Goal: Task Accomplishment & Management: Complete application form

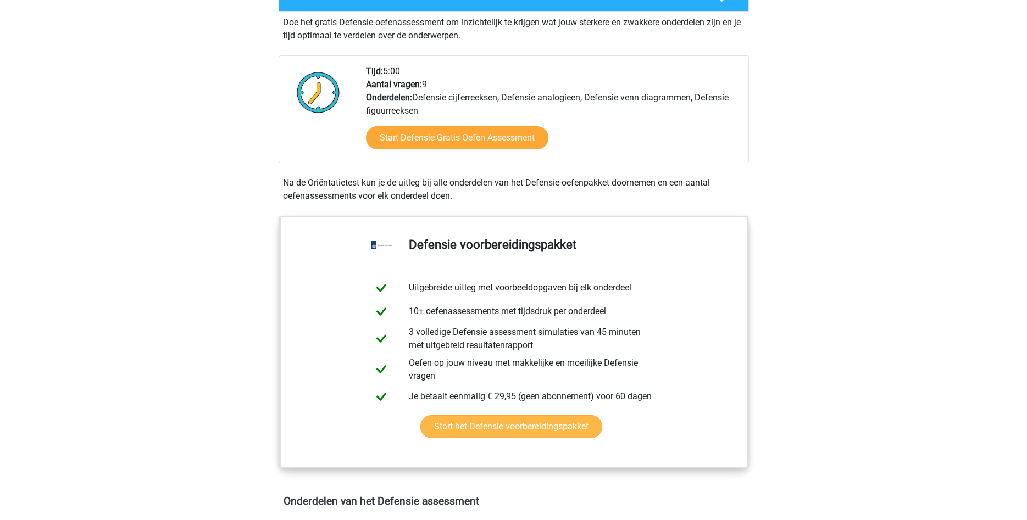
scroll to position [280, 0]
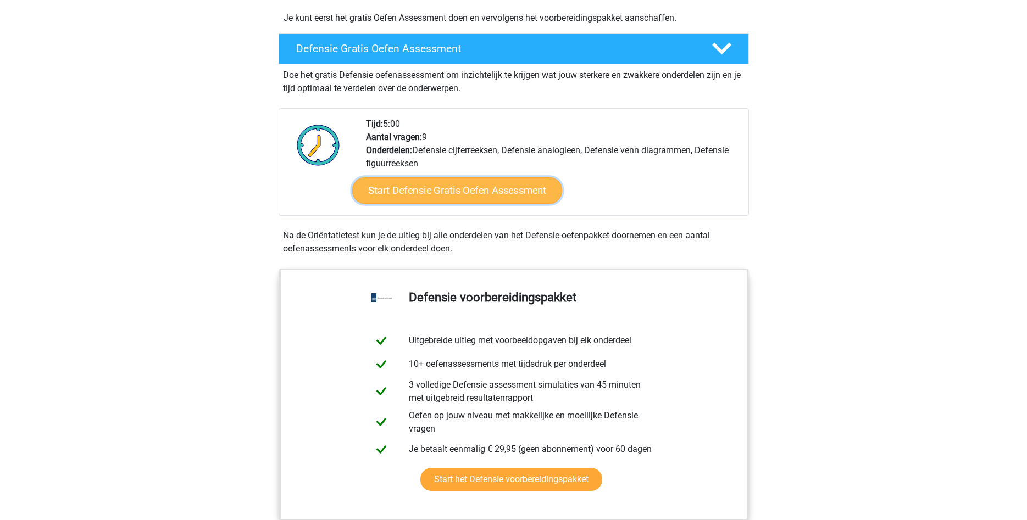
click at [464, 192] on link "Start Defensie Gratis Oefen Assessment" at bounding box center [457, 190] width 210 height 26
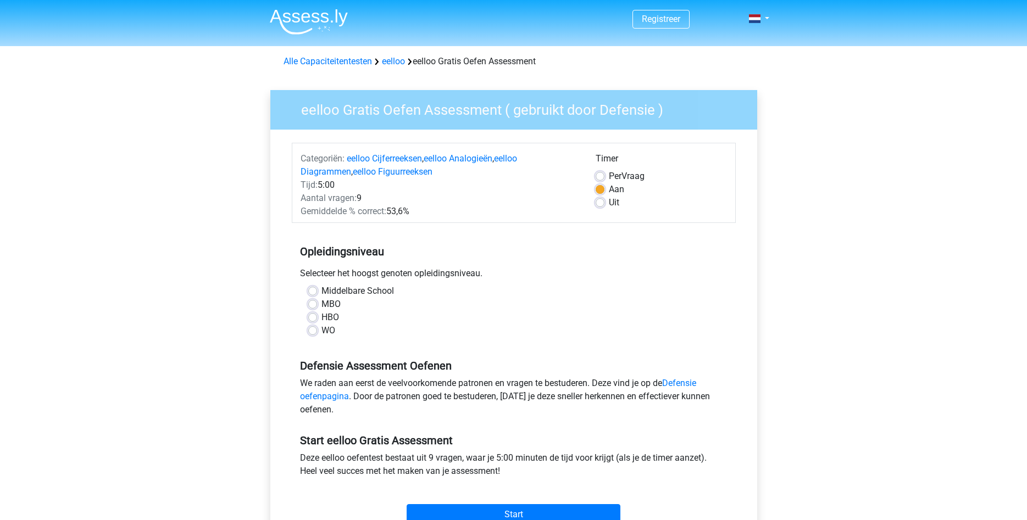
click at [321, 304] on label "MBO" at bounding box center [330, 304] width 19 height 13
click at [311, 304] on input "MBO" at bounding box center [312, 303] width 9 height 11
radio input "true"
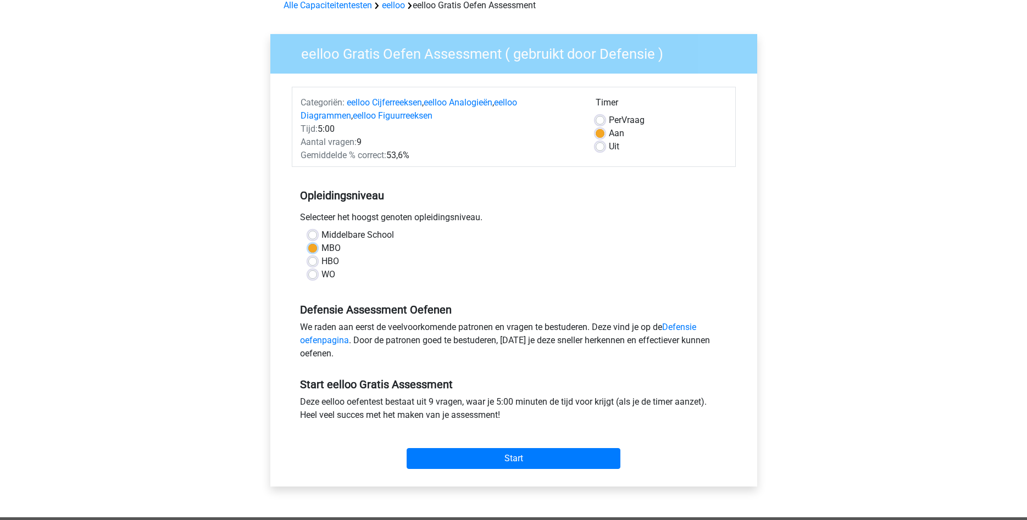
scroll to position [112, 0]
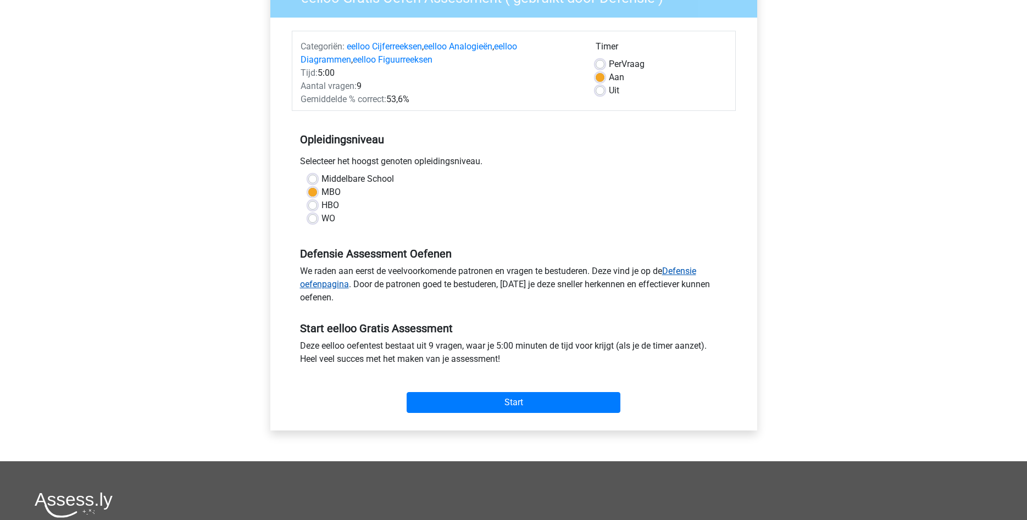
click at [687, 274] on link "Defensie oefenpagina" at bounding box center [498, 278] width 396 height 24
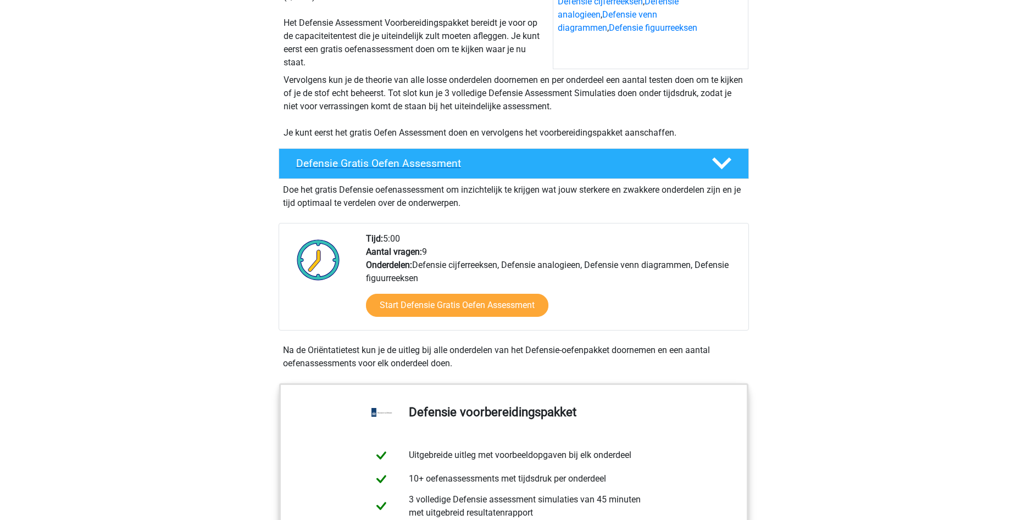
scroll to position [168, 0]
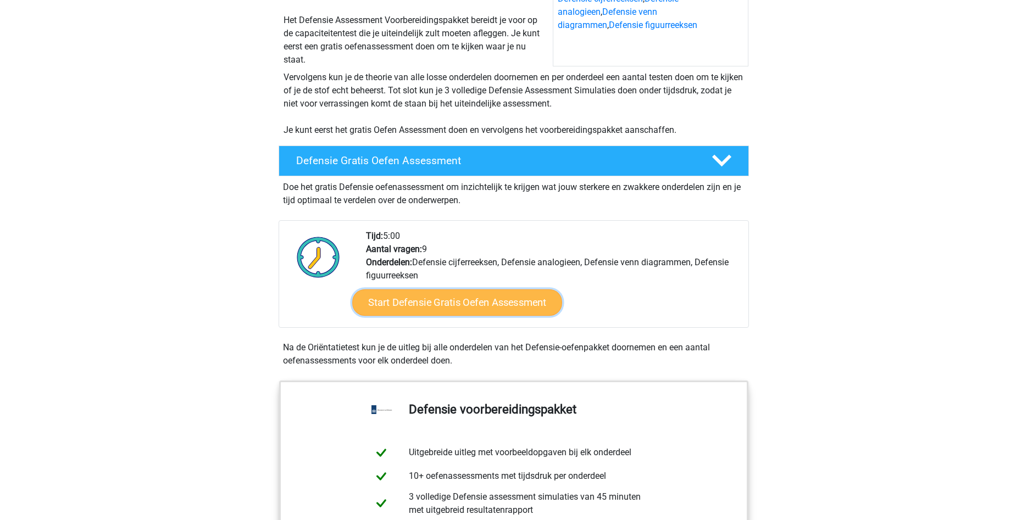
click at [538, 308] on link "Start Defensie Gratis Oefen Assessment" at bounding box center [457, 303] width 210 height 26
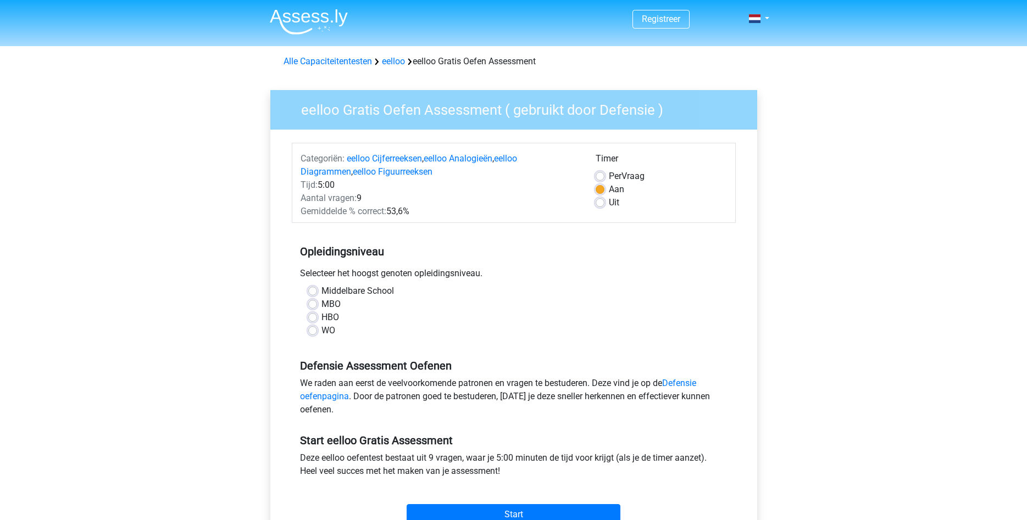
click at [321, 306] on label "MBO" at bounding box center [330, 304] width 19 height 13
click at [308, 306] on input "MBO" at bounding box center [312, 303] width 9 height 11
radio input "true"
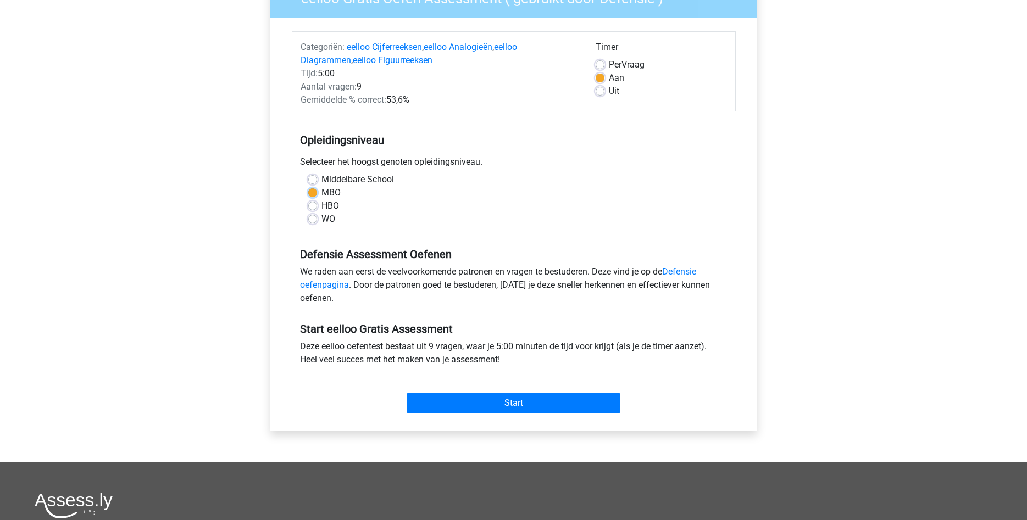
scroll to position [112, 0]
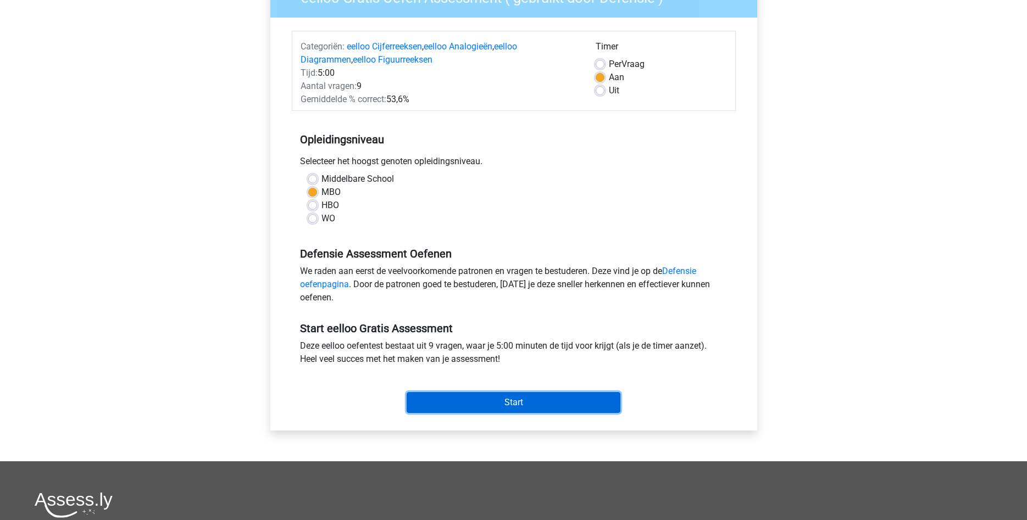
click at [550, 396] on input "Start" at bounding box center [514, 402] width 214 height 21
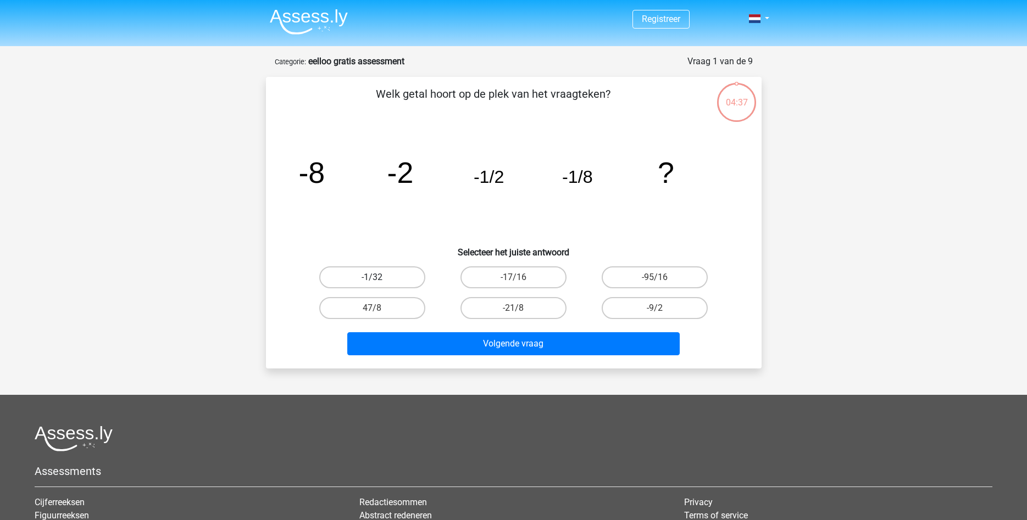
click at [367, 275] on label "-1/32" at bounding box center [372, 278] width 106 height 22
click at [372, 277] on input "-1/32" at bounding box center [375, 280] width 7 height 7
radio input "true"
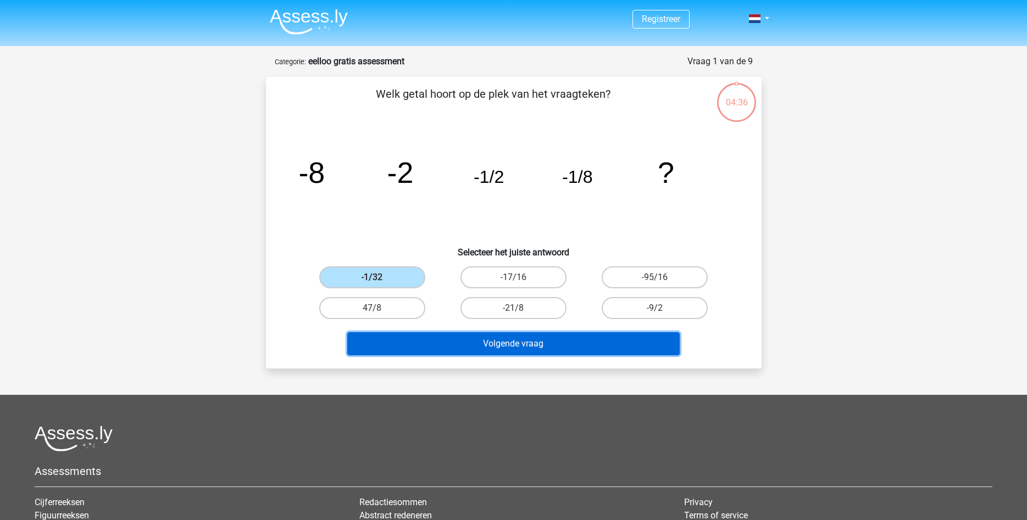
click at [523, 351] on button "Volgende vraag" at bounding box center [513, 343] width 332 height 23
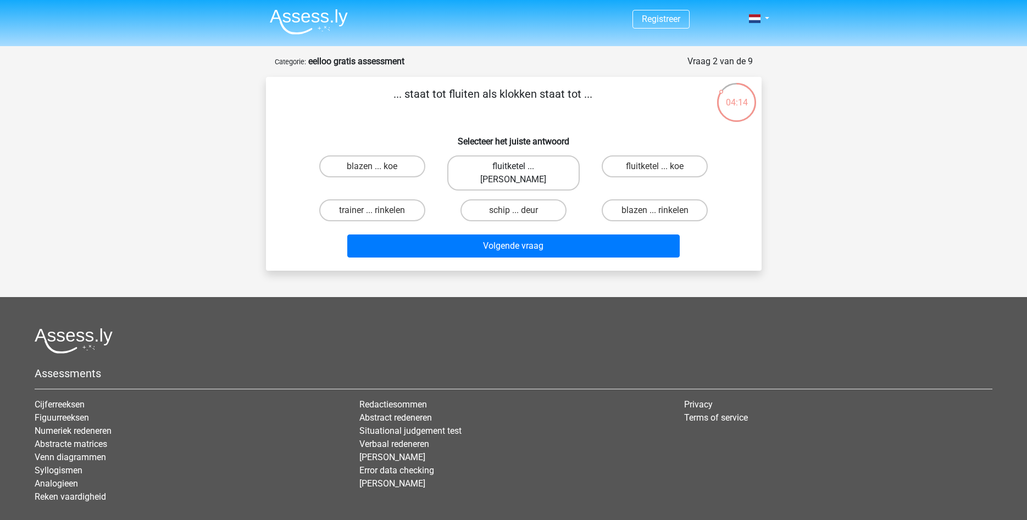
click at [542, 171] on label "fluitketel ... luiden" at bounding box center [513, 173] width 132 height 35
click at [520, 171] on input "fluitketel ... luiden" at bounding box center [516, 169] width 7 height 7
radio input "true"
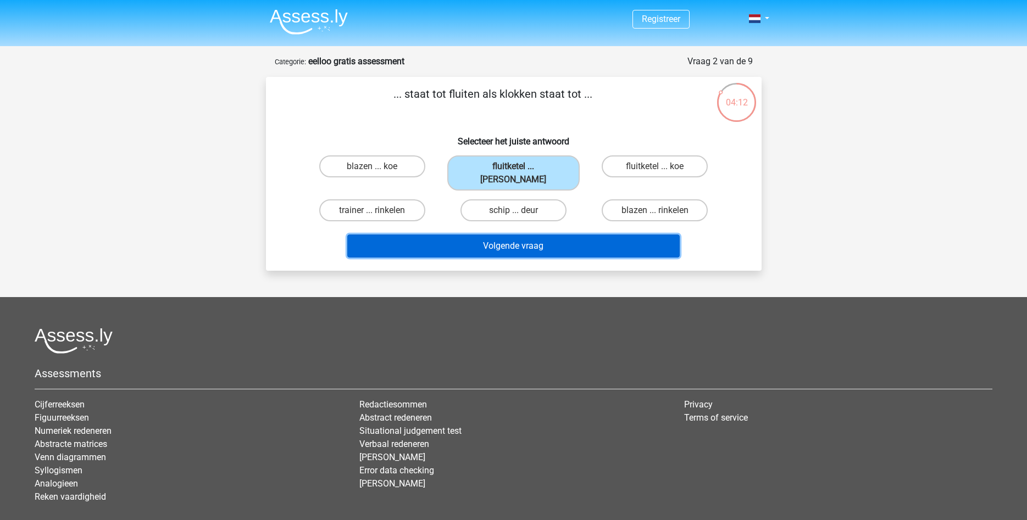
click at [547, 235] on button "Volgende vraag" at bounding box center [513, 246] width 332 height 23
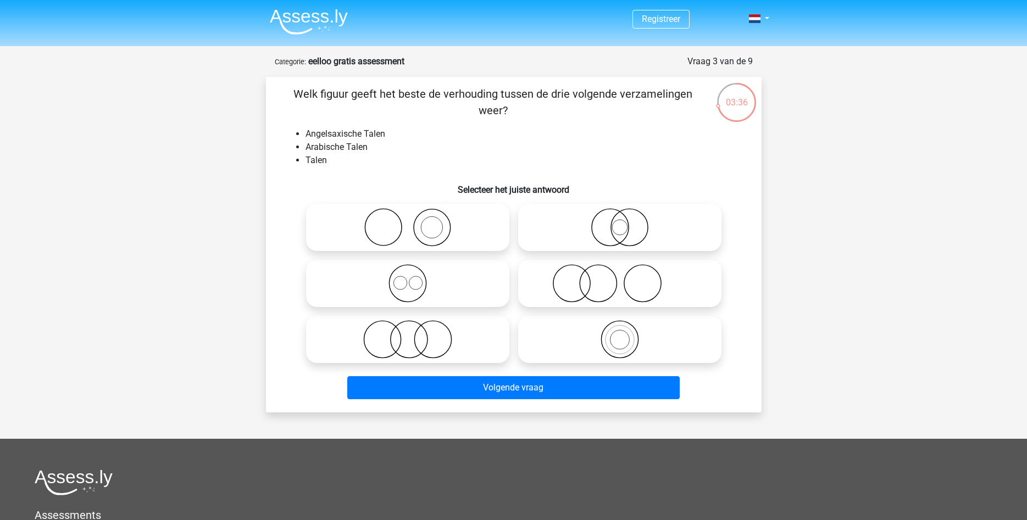
click at [559, 345] on icon at bounding box center [620, 339] width 195 height 38
click at [620, 334] on input "radio" at bounding box center [623, 330] width 7 height 7
radio input "true"
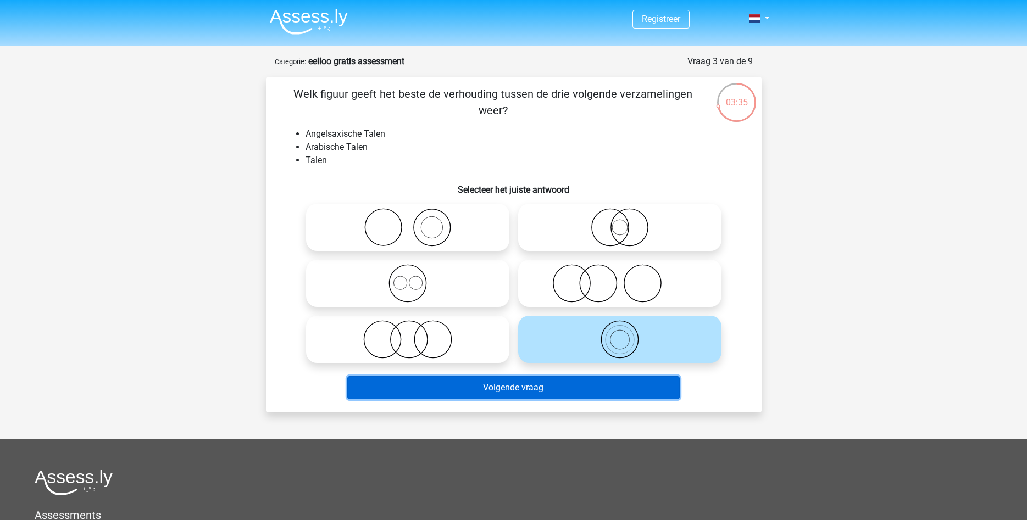
click at [548, 389] on button "Volgende vraag" at bounding box center [513, 387] width 332 height 23
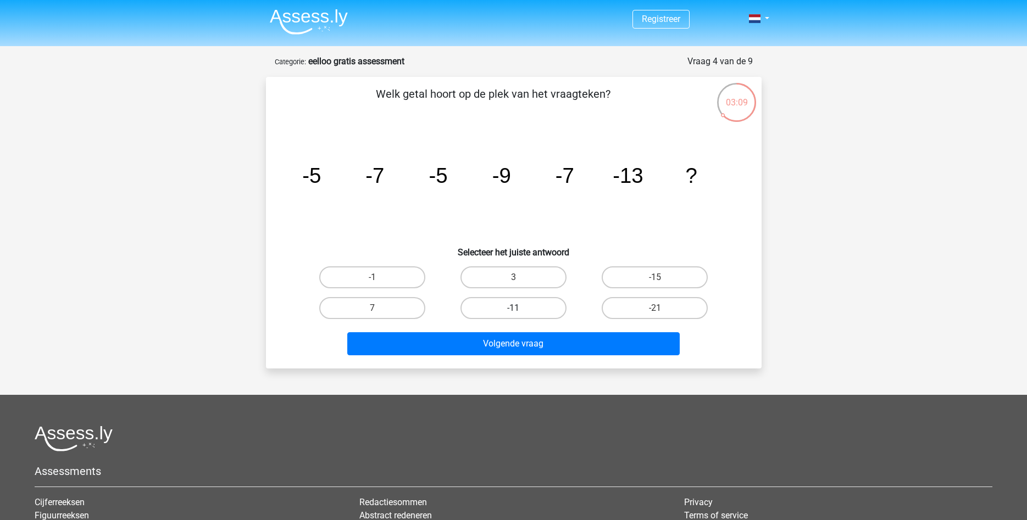
click at [521, 306] on label "-11" at bounding box center [513, 308] width 106 height 22
click at [520, 308] on input "-11" at bounding box center [516, 311] width 7 height 7
radio input "true"
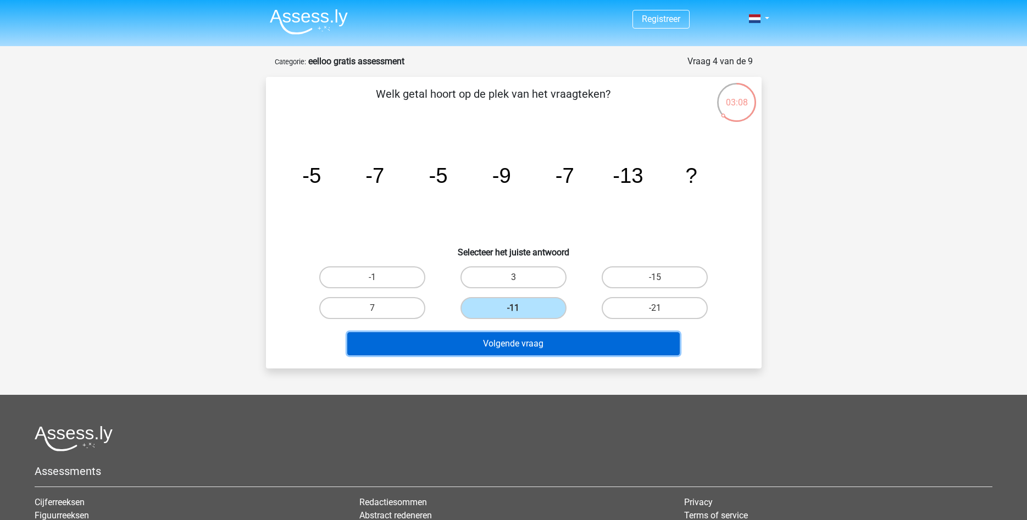
click at [541, 352] on button "Volgende vraag" at bounding box center [513, 343] width 332 height 23
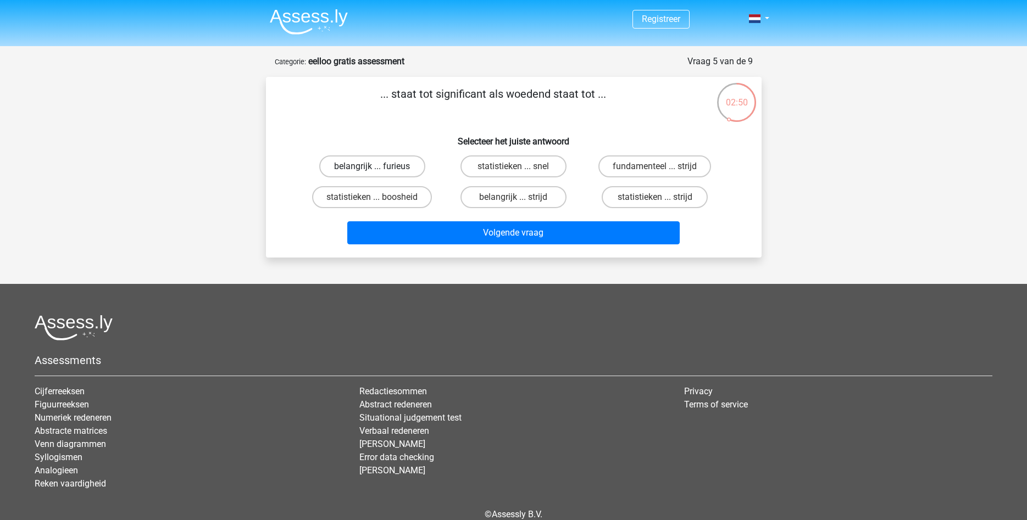
click at [396, 171] on label "belangrijk ... furieus" at bounding box center [372, 167] width 106 height 22
click at [379, 171] on input "belangrijk ... furieus" at bounding box center [375, 169] width 7 height 7
radio input "true"
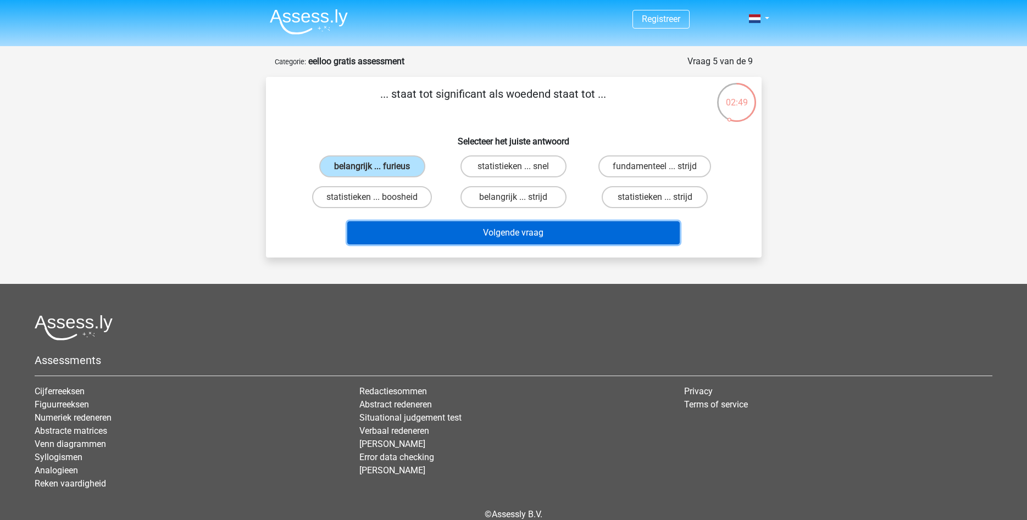
click at [496, 231] on button "Volgende vraag" at bounding box center [513, 232] width 332 height 23
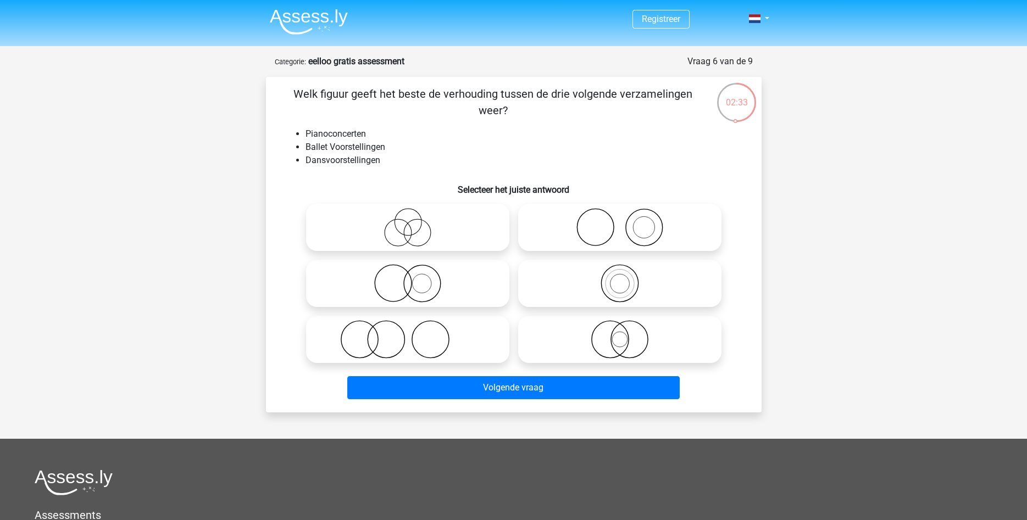
click at [634, 227] on icon at bounding box center [620, 227] width 195 height 38
click at [627, 222] on input "radio" at bounding box center [623, 218] width 7 height 7
radio input "true"
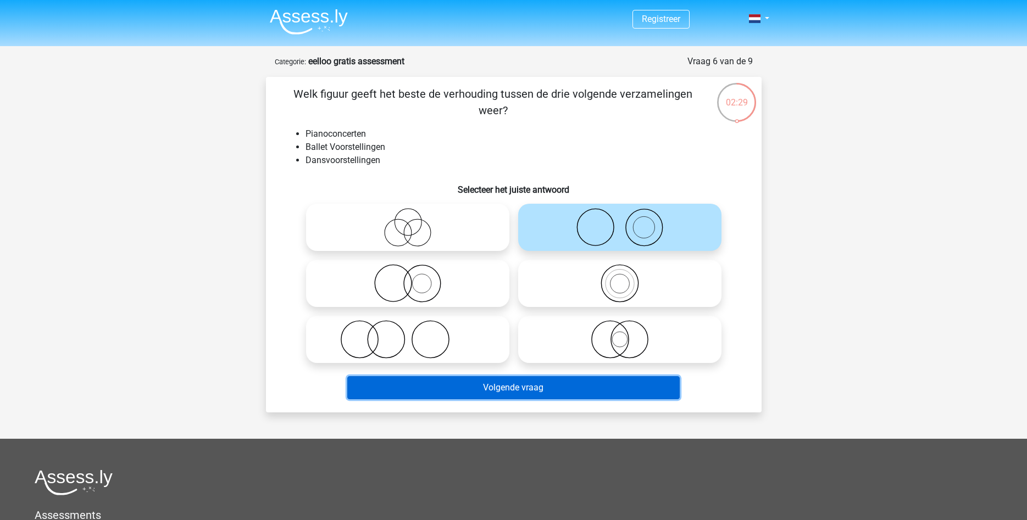
click at [535, 384] on button "Volgende vraag" at bounding box center [513, 387] width 332 height 23
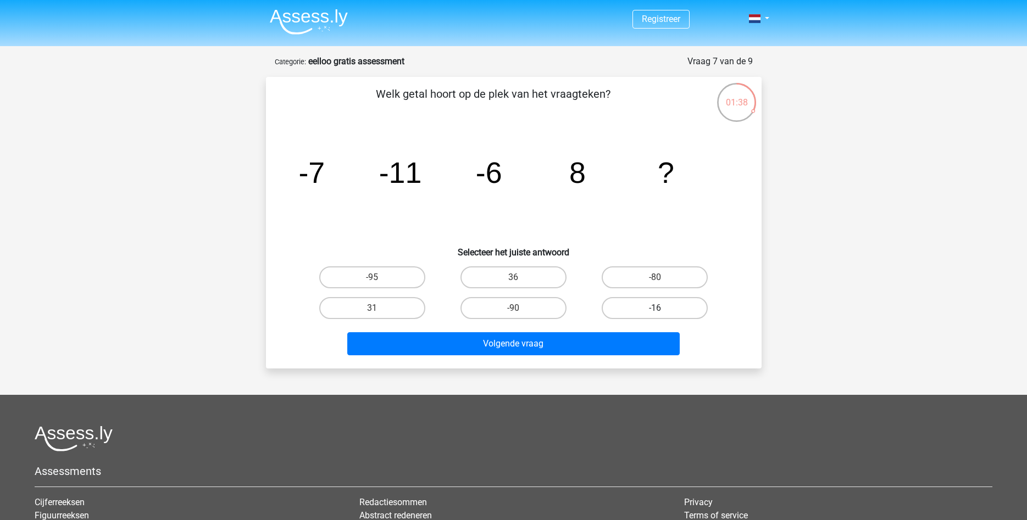
click at [634, 309] on label "-16" at bounding box center [655, 308] width 106 height 22
click at [655, 309] on input "-16" at bounding box center [658, 311] width 7 height 7
radio input "true"
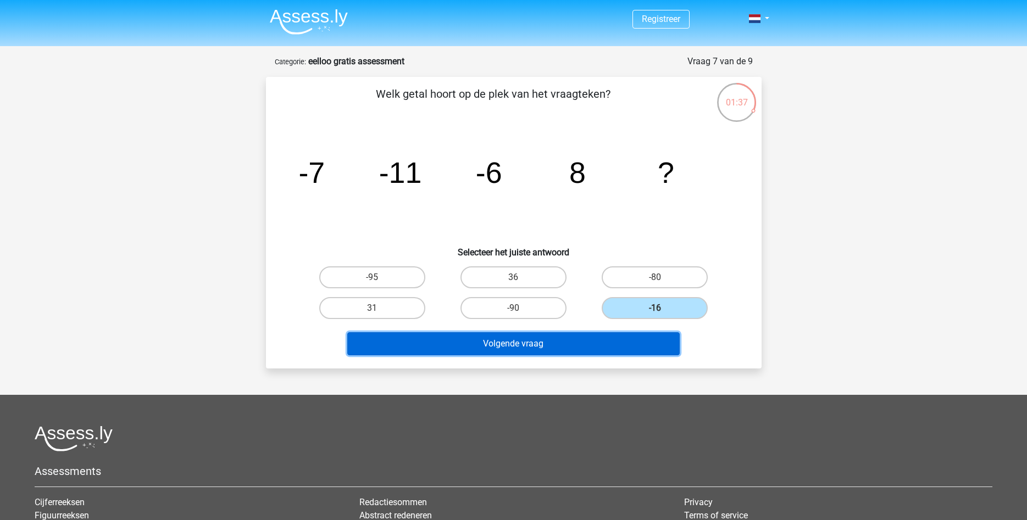
click at [603, 347] on button "Volgende vraag" at bounding box center [513, 343] width 332 height 23
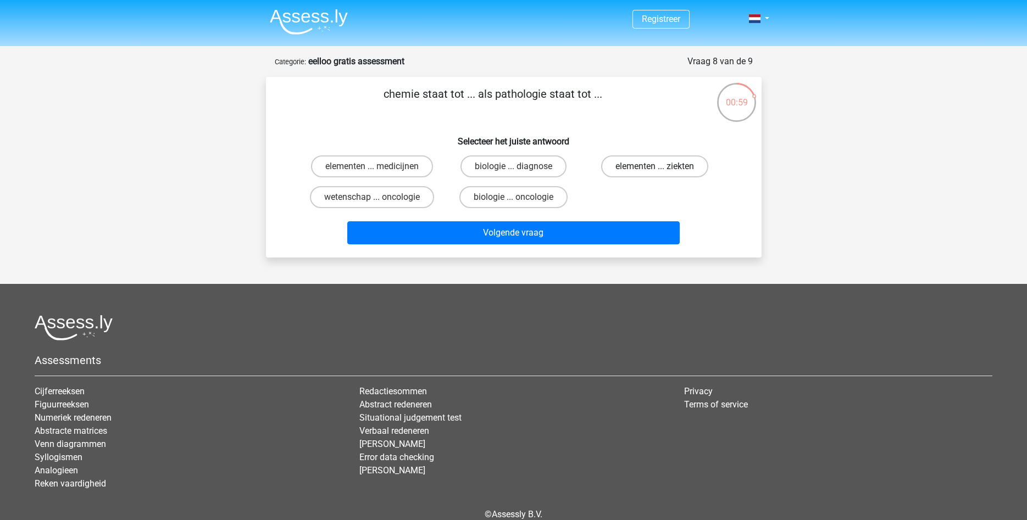
click at [646, 165] on label "elementen ... ziekten" at bounding box center [654, 167] width 107 height 22
click at [655, 166] on input "elementen ... ziekten" at bounding box center [658, 169] width 7 height 7
radio input "true"
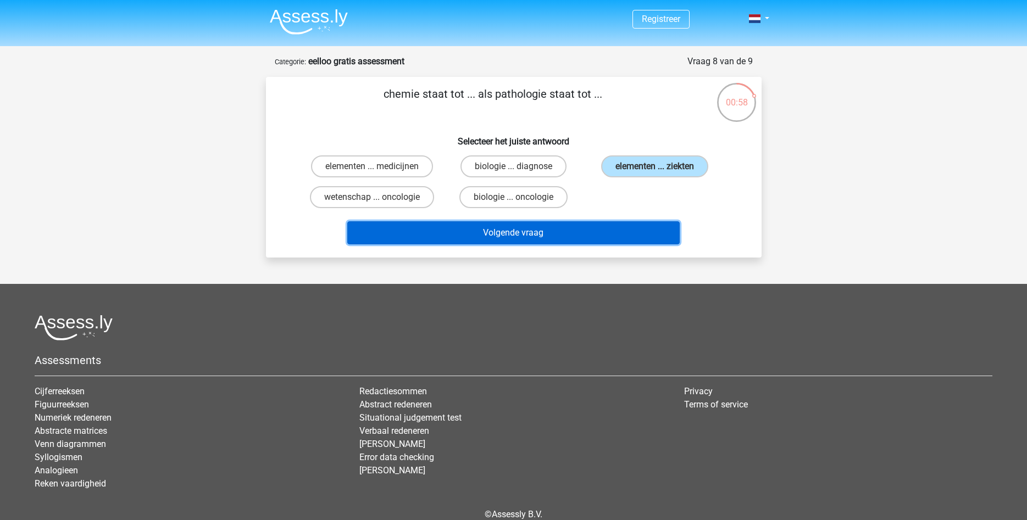
click at [619, 233] on button "Volgende vraag" at bounding box center [513, 232] width 332 height 23
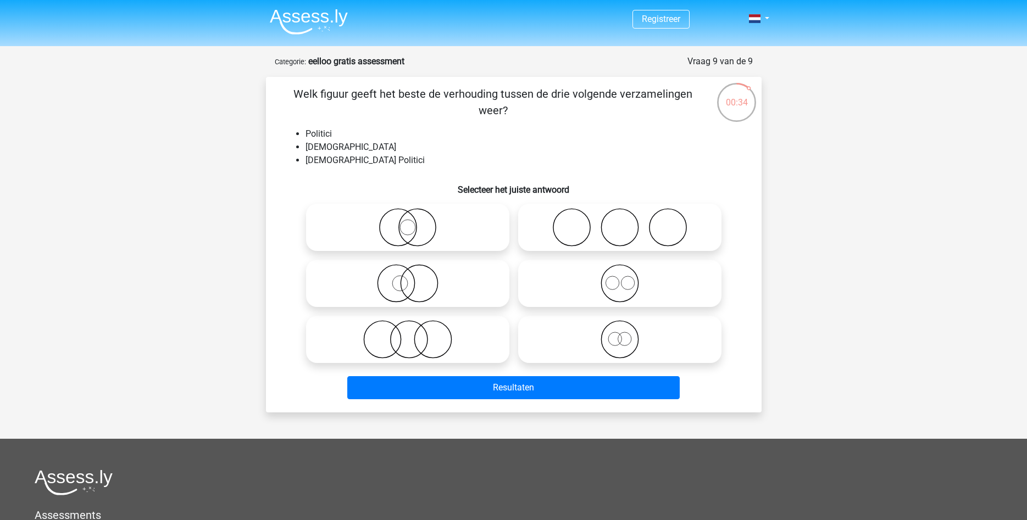
click at [429, 236] on icon at bounding box center [407, 227] width 195 height 38
click at [415, 222] on input "radio" at bounding box center [411, 218] width 7 height 7
radio input "true"
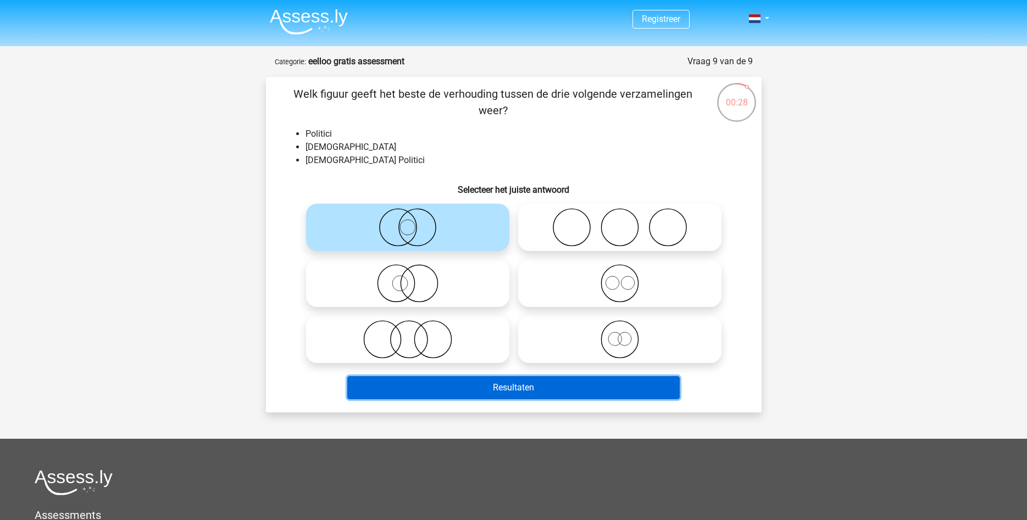
click at [557, 385] on button "Resultaten" at bounding box center [513, 387] width 332 height 23
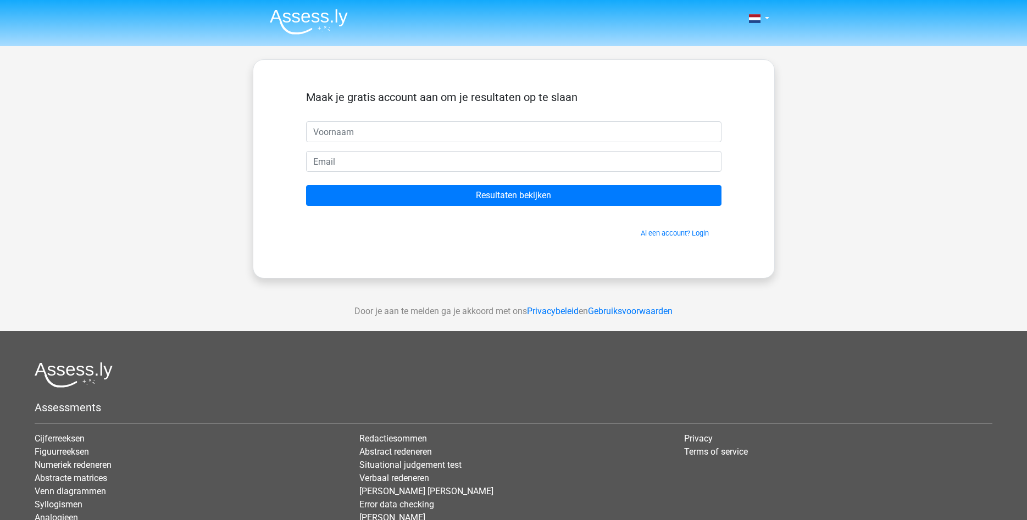
click at [380, 124] on input "text" at bounding box center [513, 131] width 415 height 21
type input "wout"
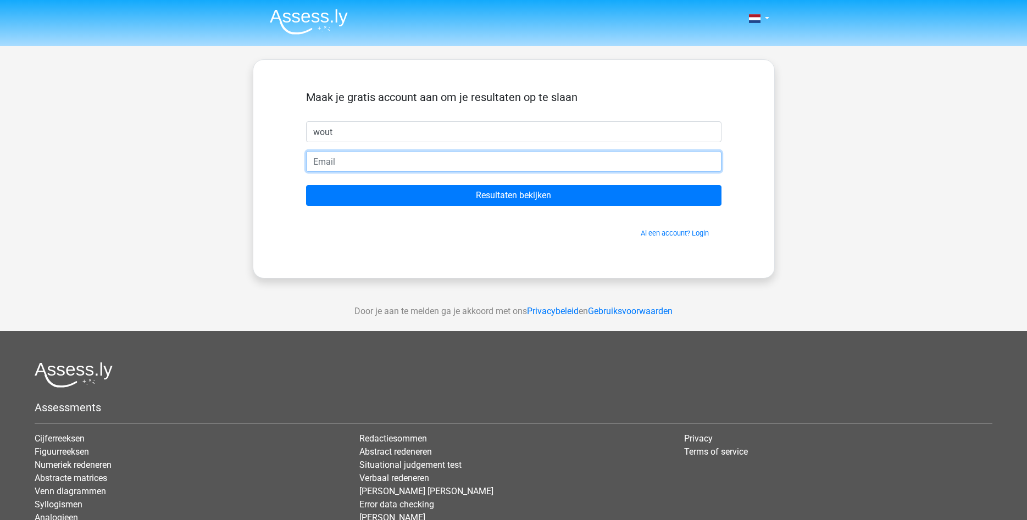
click at [388, 160] on input "email" at bounding box center [513, 161] width 415 height 21
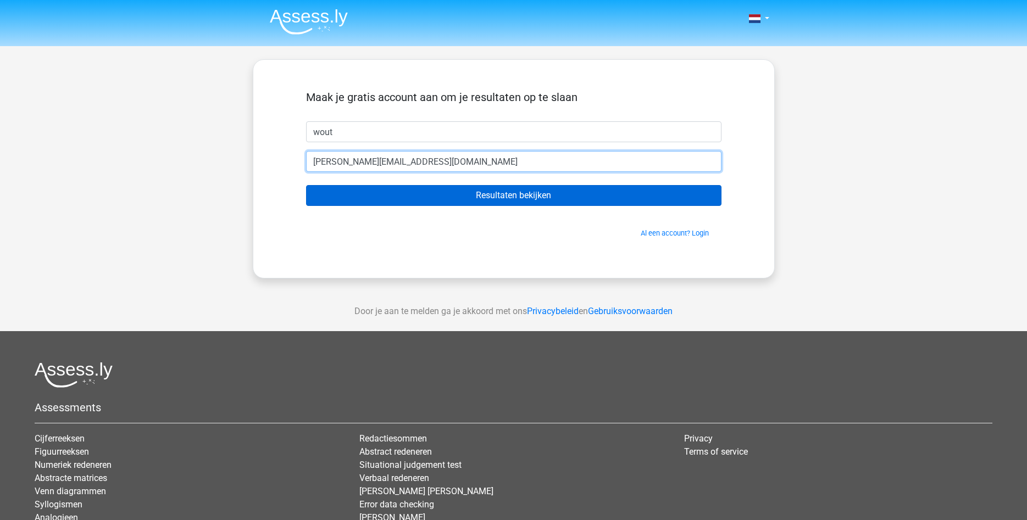
type input "[PERSON_NAME][EMAIL_ADDRESS][DOMAIN_NAME]"
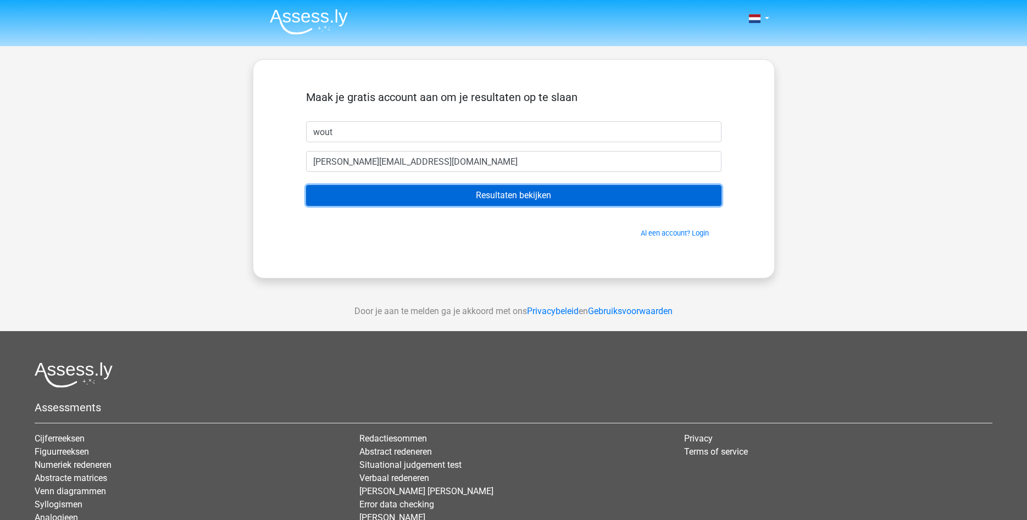
click at [442, 201] on input "Resultaten bekijken" at bounding box center [513, 195] width 415 height 21
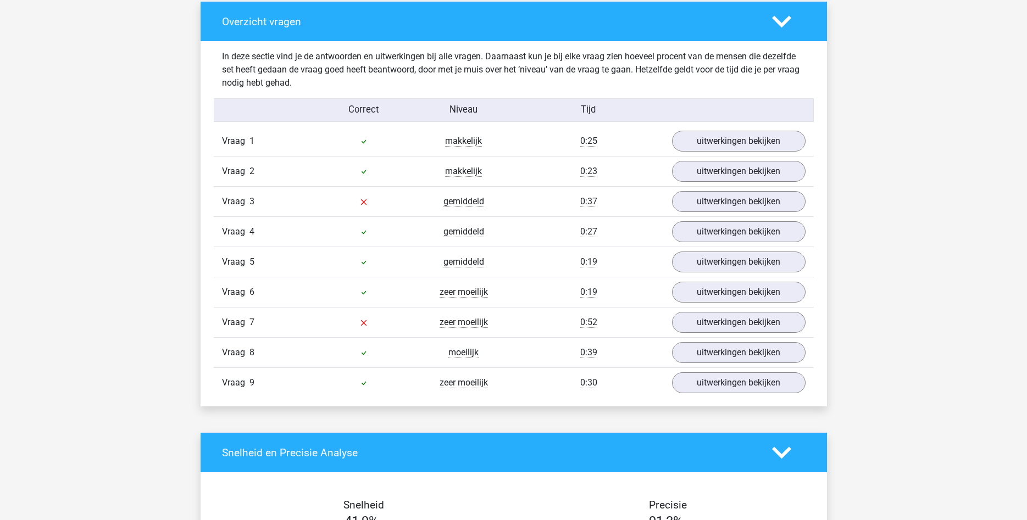
scroll to position [1121, 0]
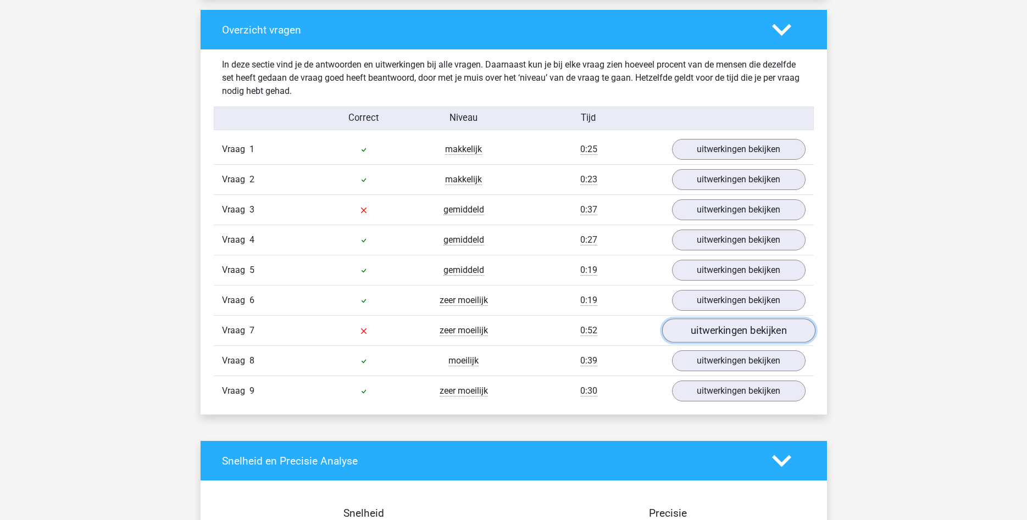
click at [719, 330] on link "uitwerkingen bekijken" at bounding box center [738, 331] width 153 height 24
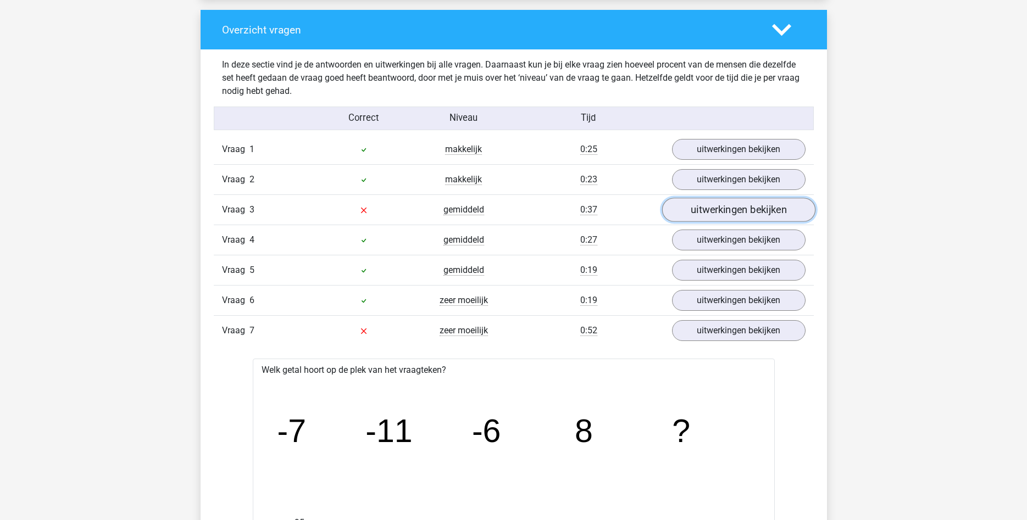
click at [735, 216] on link "uitwerkingen bekijken" at bounding box center [738, 210] width 153 height 24
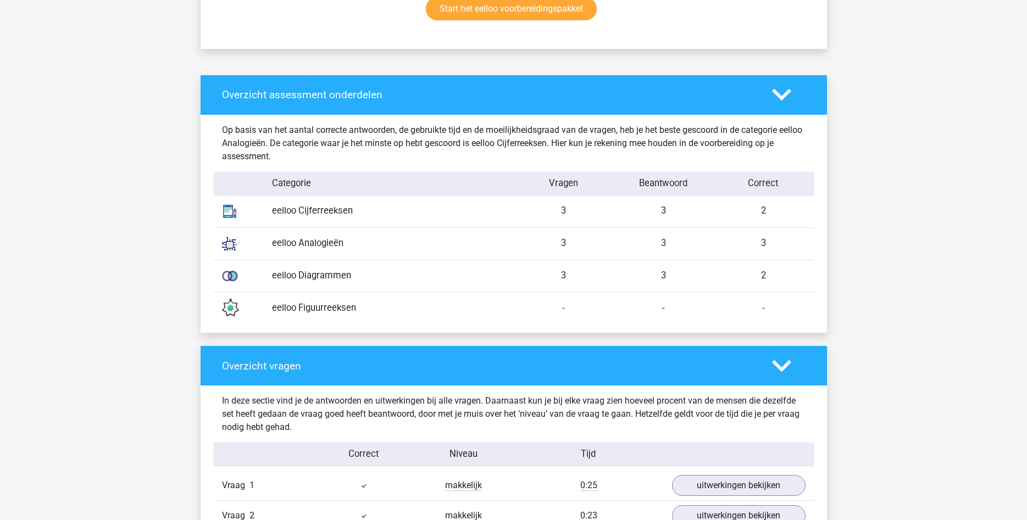
scroll to position [953, 0]
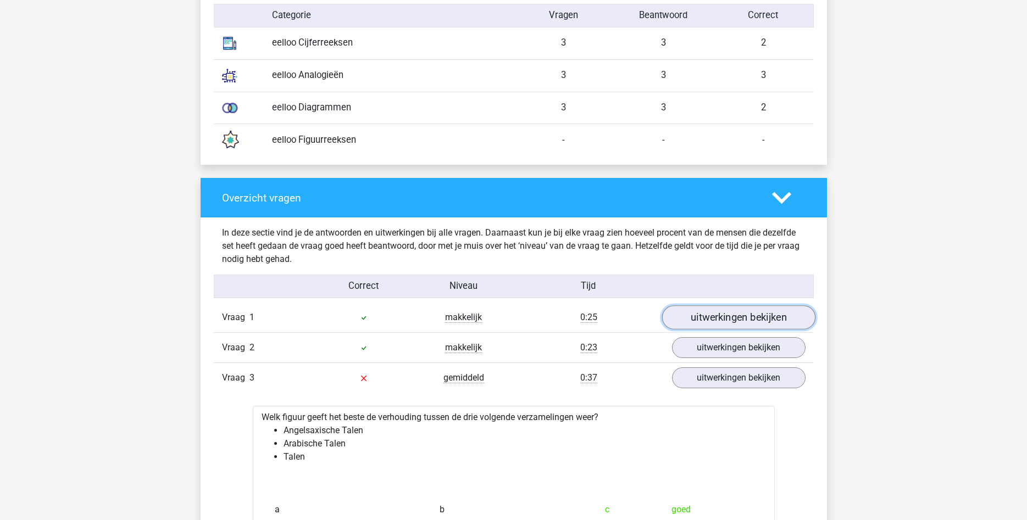
click at [730, 318] on link "uitwerkingen bekijken" at bounding box center [738, 318] width 153 height 24
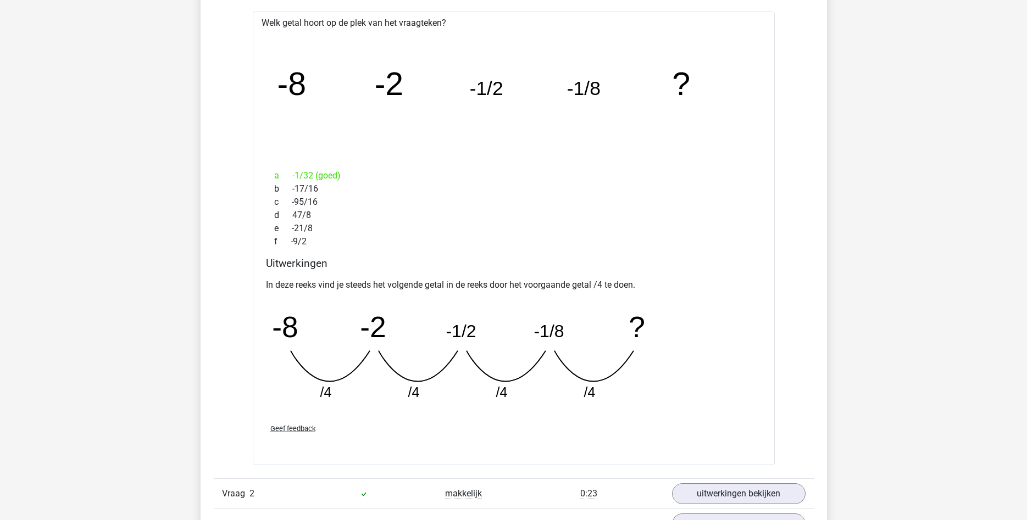
scroll to position [1345, 0]
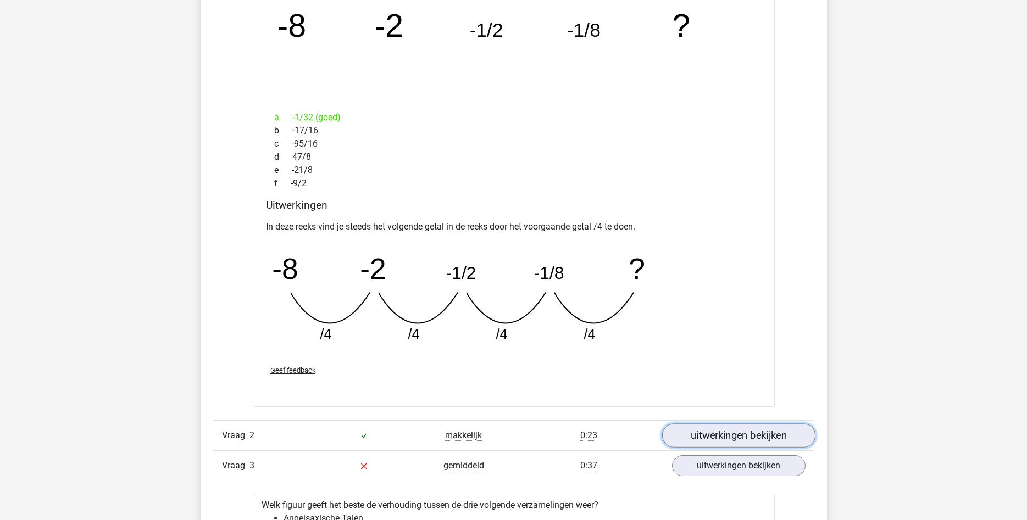
click at [727, 431] on link "uitwerkingen bekijken" at bounding box center [738, 436] width 153 height 24
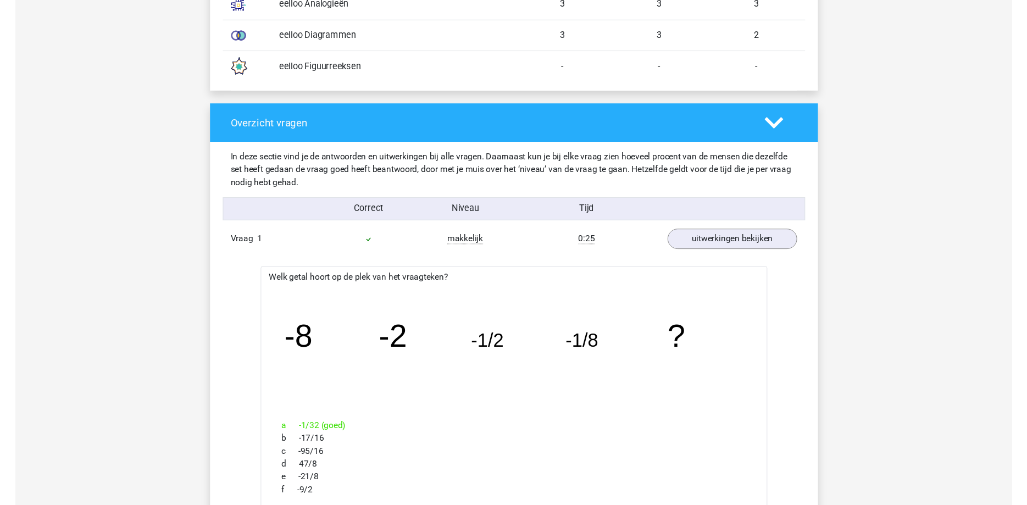
scroll to position [897, 0]
